Goal: Find specific page/section: Find specific page/section

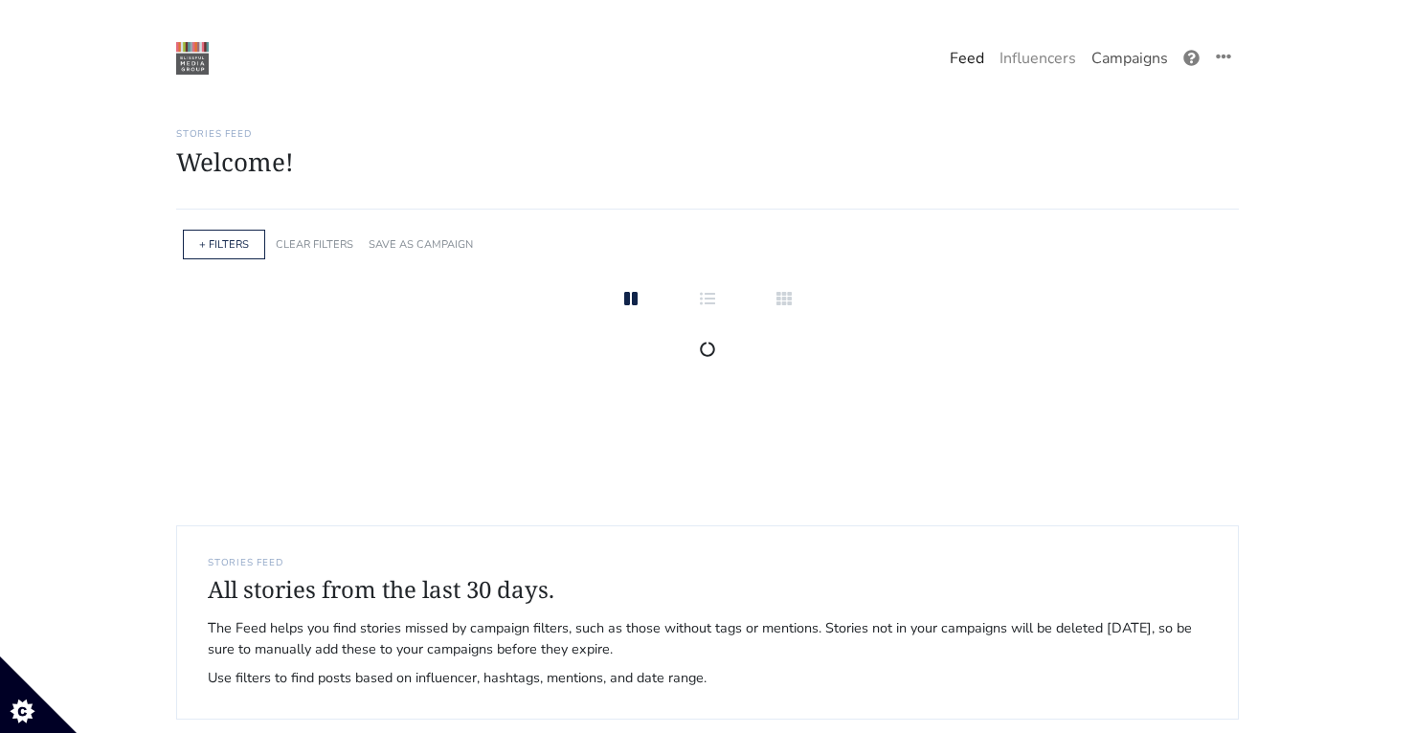
click at [1138, 57] on link "Campaigns" at bounding box center [1130, 58] width 92 height 38
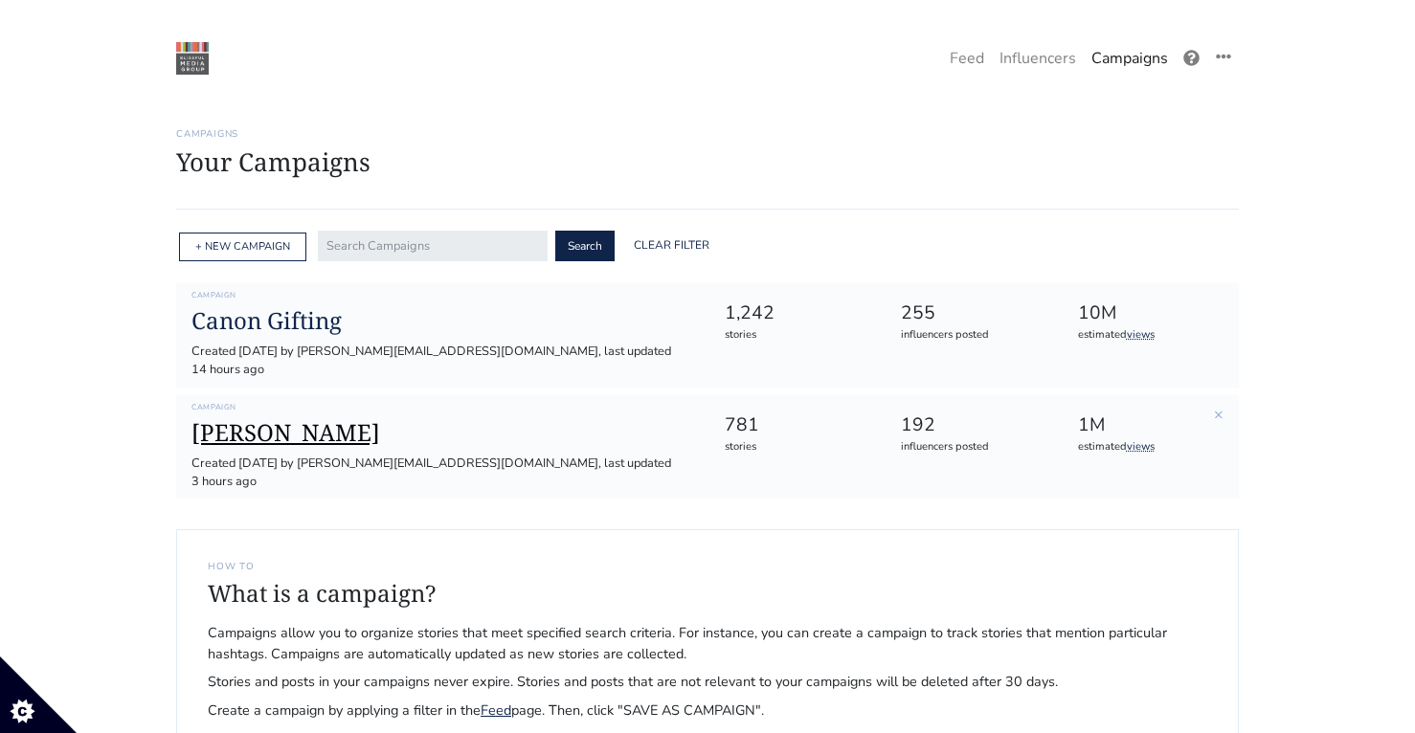
click at [260, 419] on h1 "[PERSON_NAME]" at bounding box center [442, 433] width 502 height 28
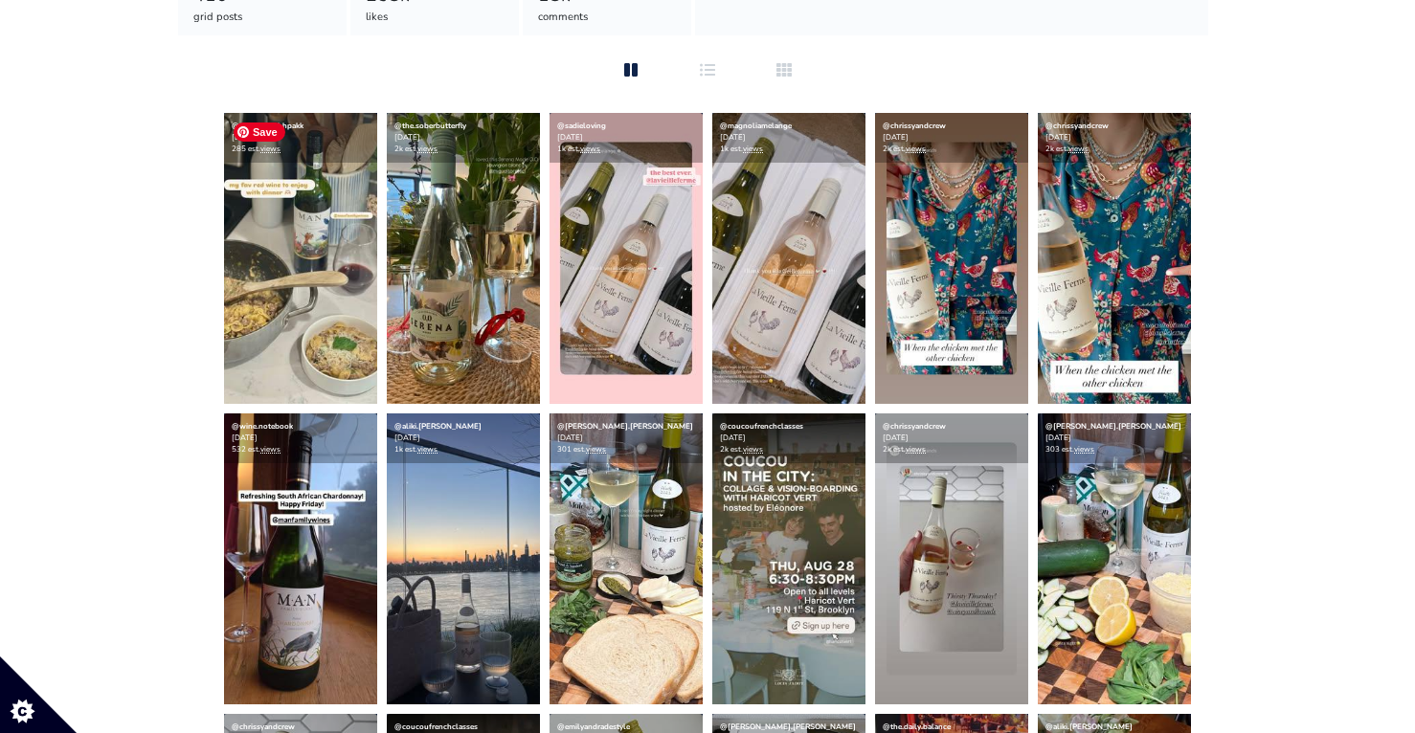
scroll to position [411, 0]
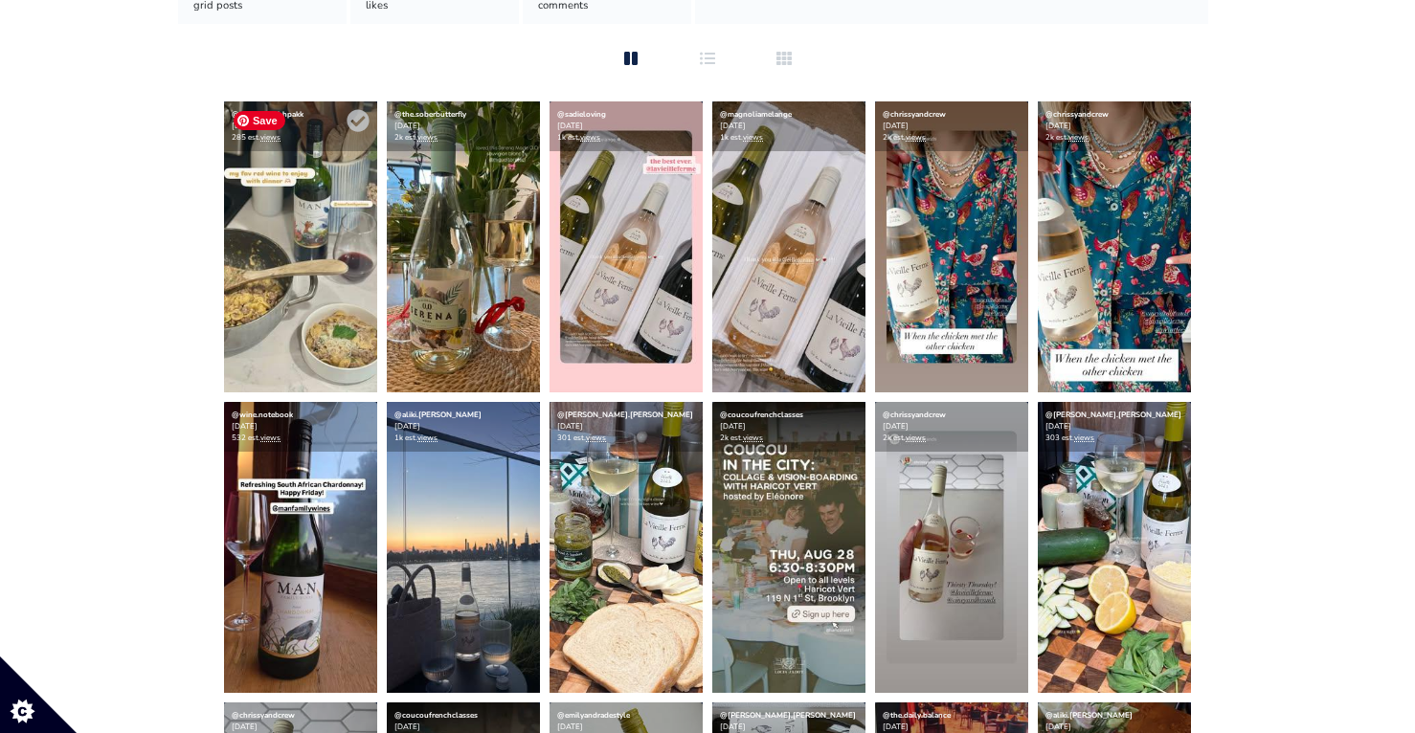
click at [249, 324] on img at bounding box center [300, 246] width 153 height 291
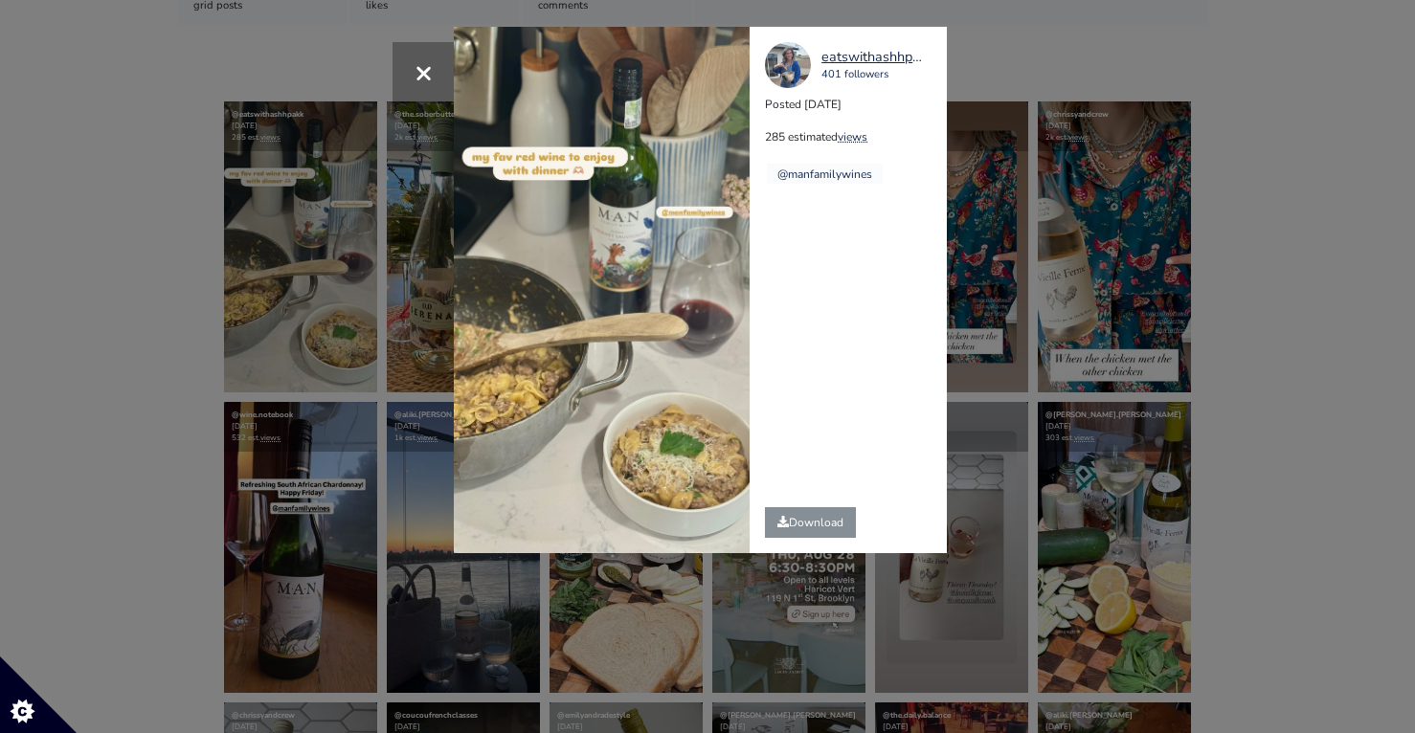
click at [87, 432] on div "× eatswithashhpakk 401 followers Posted [DATE] 285 estimated views @manfamilywi…" at bounding box center [707, 366] width 1415 height 733
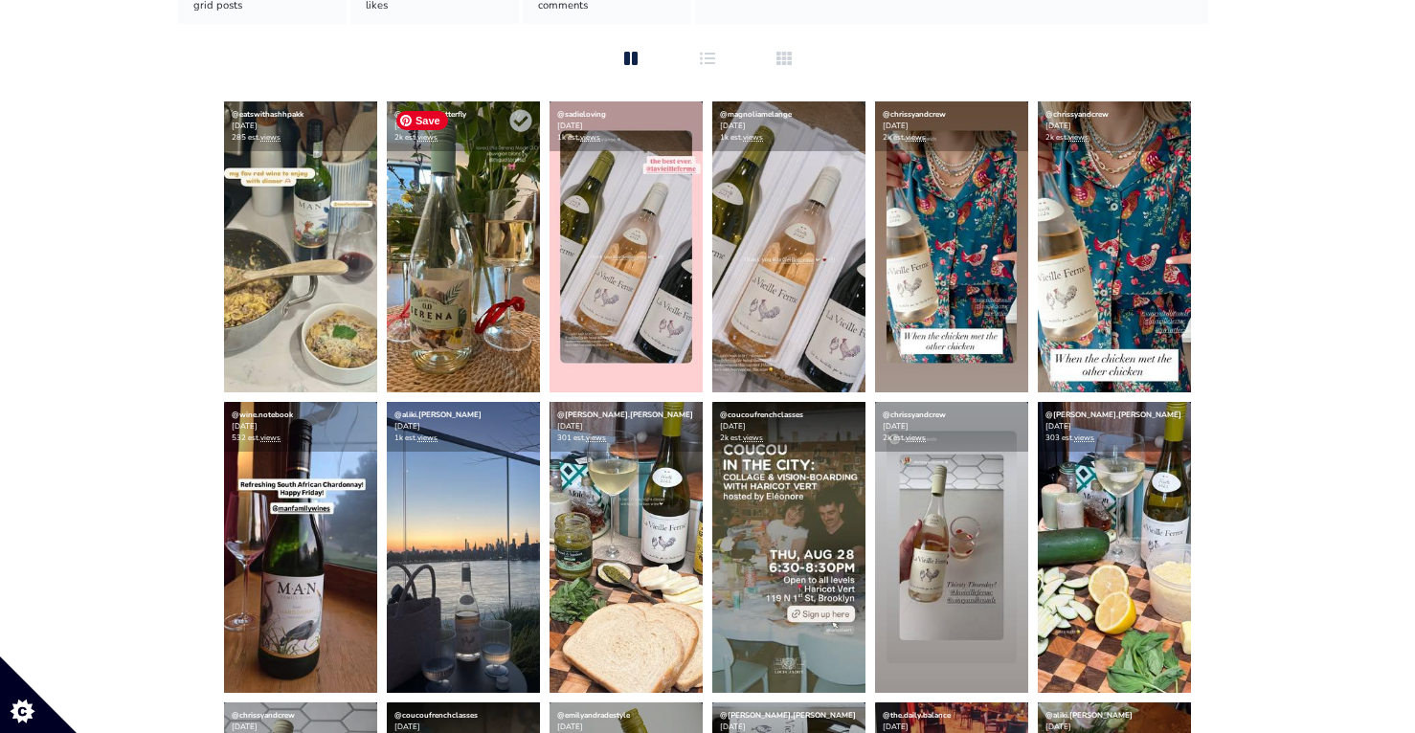
click at [490, 269] on img at bounding box center [463, 246] width 153 height 291
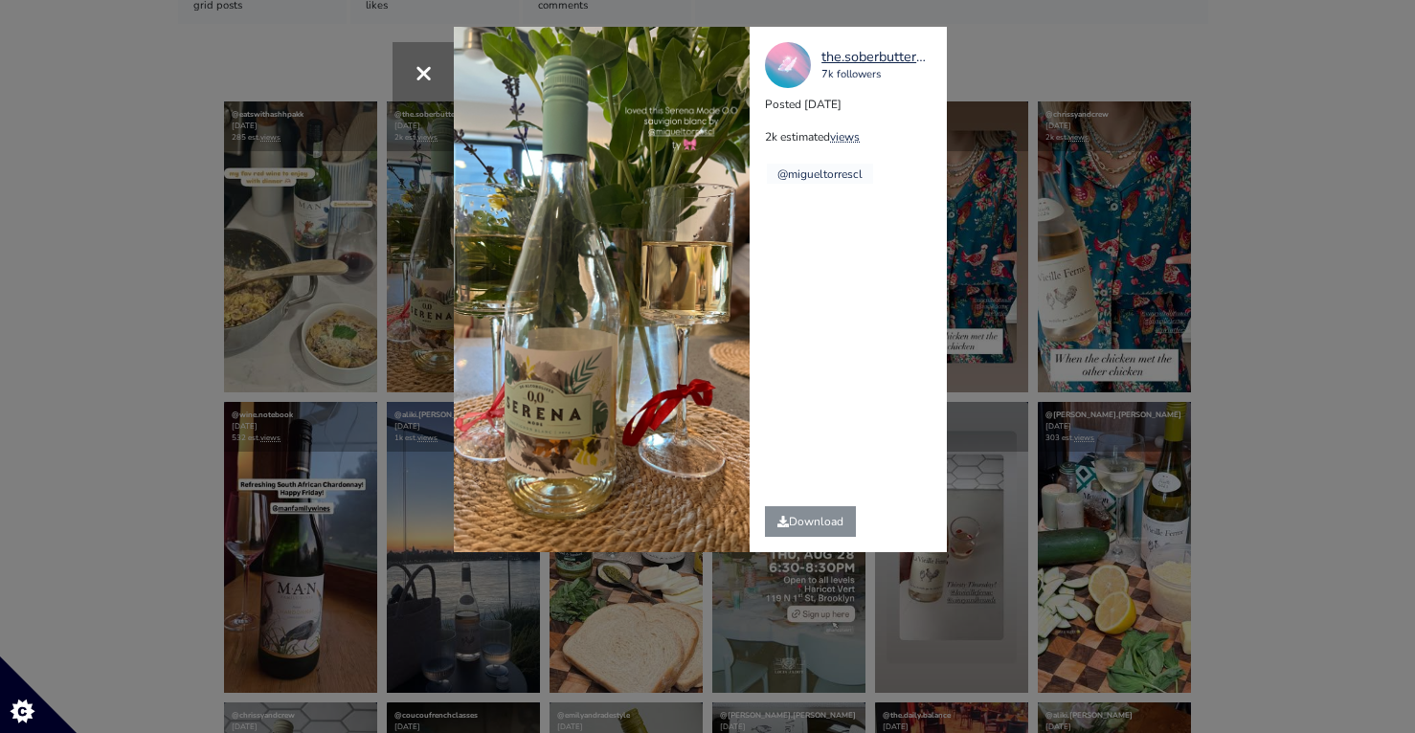
click at [210, 348] on div "× the.soberbutterfly 7k followers Posted [DATE] 2k estimated views @migueltorre…" at bounding box center [707, 366] width 1415 height 733
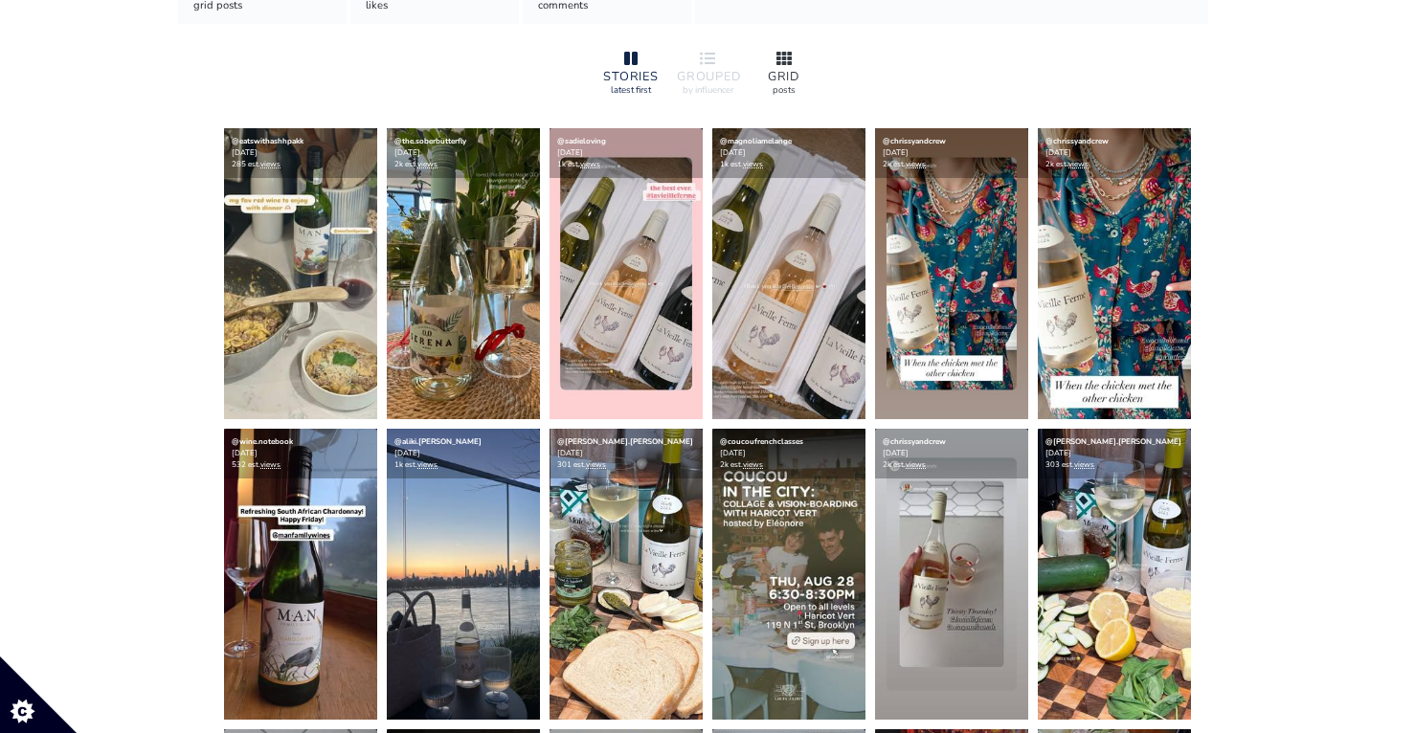
click at [802, 52] on div at bounding box center [783, 59] width 61 height 23
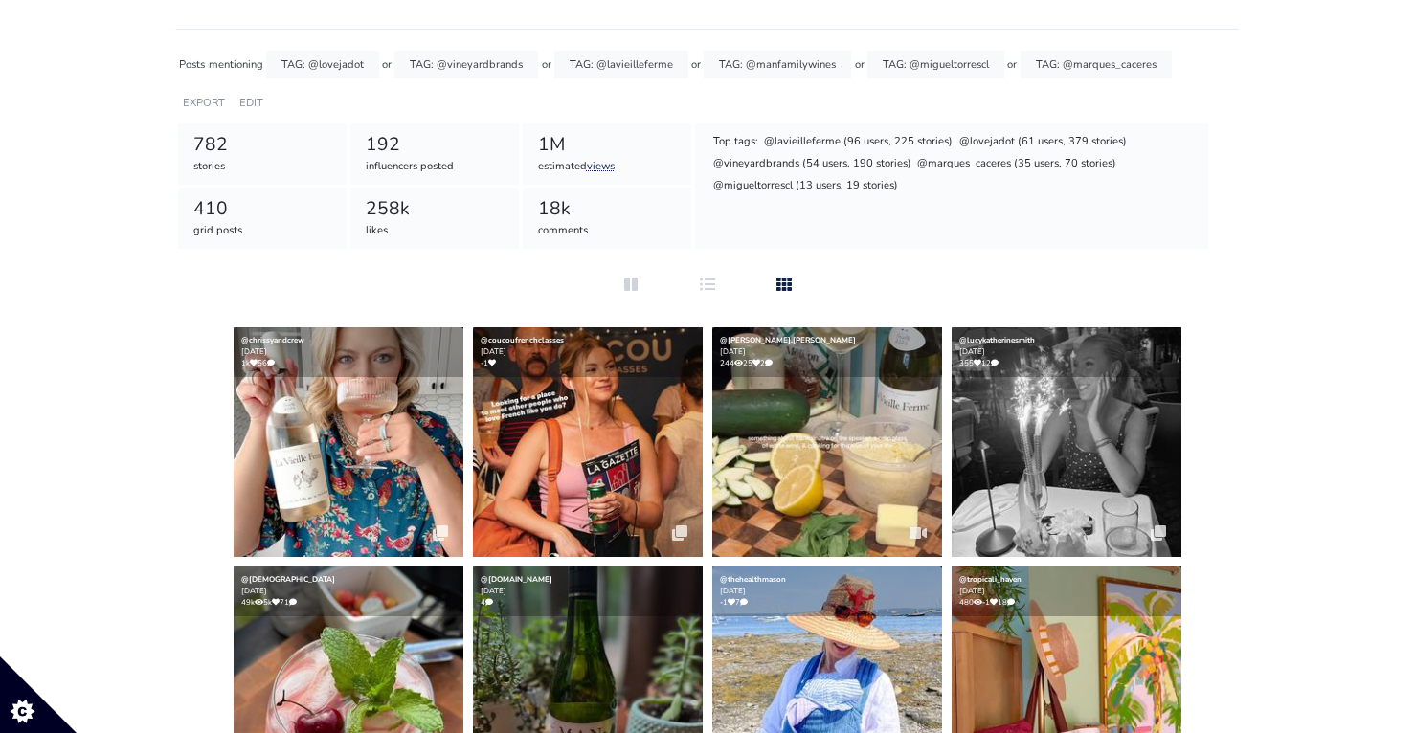
scroll to position [0, 0]
